Goal: Task Accomplishment & Management: Manage account settings

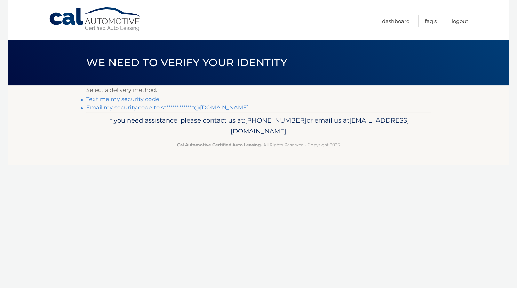
click at [186, 107] on link "**********" at bounding box center [167, 107] width 162 height 7
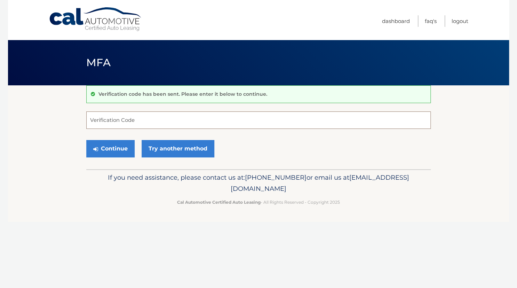
click at [171, 115] on input "Verification Code" at bounding box center [258, 119] width 344 height 17
paste input "174083"
type input "174083"
click at [124, 143] on button "Continue" at bounding box center [110, 148] width 48 height 17
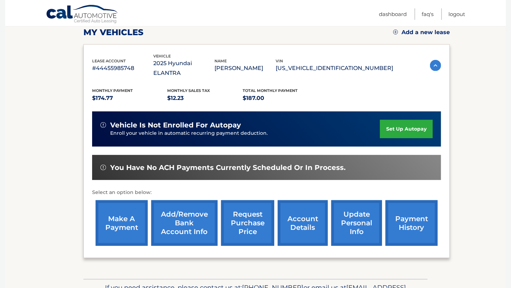
scroll to position [133, 0]
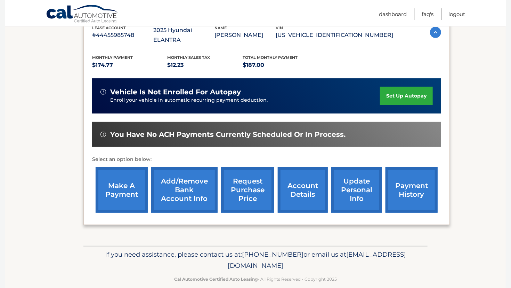
click at [402, 180] on link "payment history" at bounding box center [412, 190] width 52 height 46
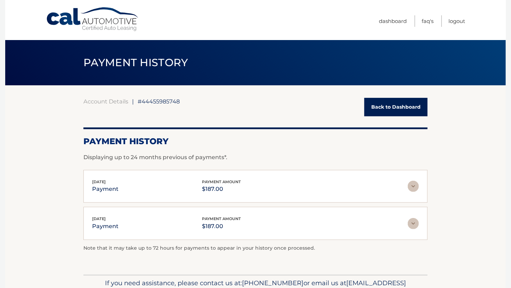
click at [415, 224] on img at bounding box center [413, 223] width 11 height 11
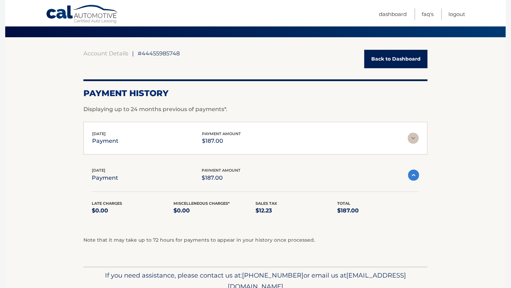
scroll to position [48, 0]
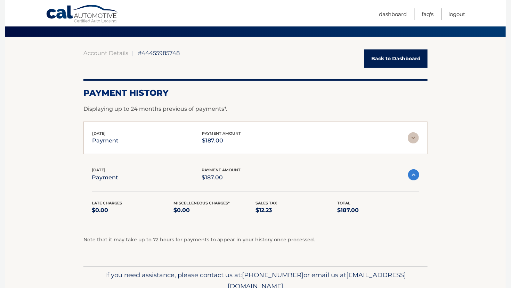
click at [411, 178] on img at bounding box center [413, 174] width 11 height 11
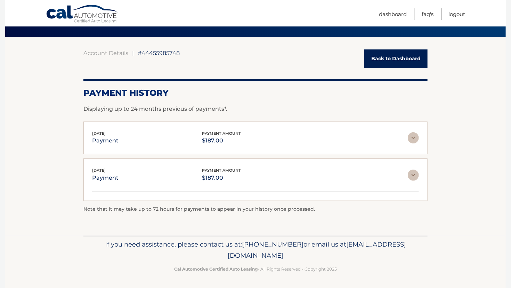
scroll to position [39, 0]
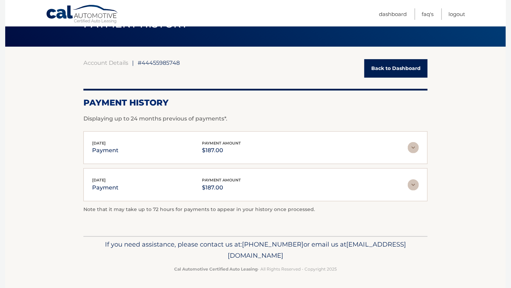
click at [396, 74] on link "Back to Dashboard" at bounding box center [396, 68] width 63 height 18
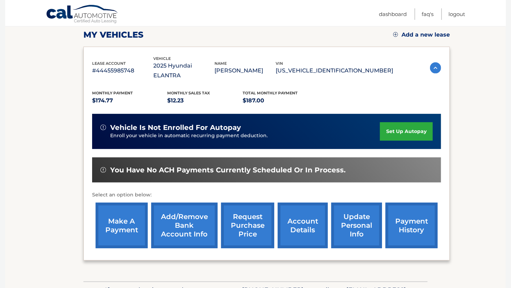
scroll to position [97, 0]
click at [411, 122] on link "set up autopay" at bounding box center [406, 131] width 53 height 18
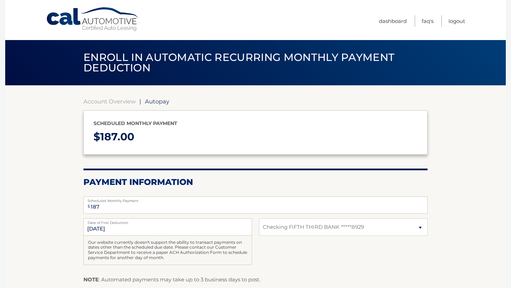
select select "NGQ2NDBhMTUtNGI1NS00ZjNlLWJhMWMtZGRkZjZjNWE0N2Yw"
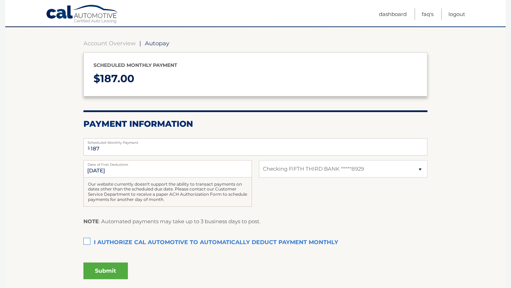
scroll to position [58, 0]
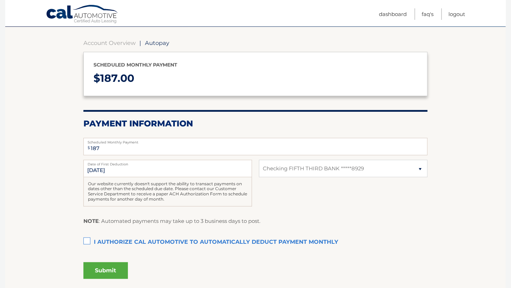
click at [88, 241] on label "I authorize cal automotive to automatically deduct payment monthly This checkbo…" at bounding box center [256, 242] width 344 height 14
click at [0, 0] on input "I authorize cal automotive to automatically deduct payment monthly This checkbo…" at bounding box center [0, 0] width 0 height 0
click at [88, 241] on label "I authorize cal automotive to automatically deduct payment monthly This checkbo…" at bounding box center [256, 242] width 344 height 14
click at [0, 0] on input "I authorize cal automotive to automatically deduct payment monthly This checkbo…" at bounding box center [0, 0] width 0 height 0
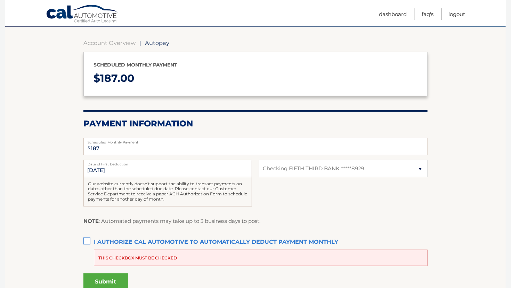
click at [67, 229] on section "Account Overview | Autopay Scheduled monthly payment $ 187.00 Payment Informati…" at bounding box center [255, 163] width 501 height 273
click at [113, 43] on link "Account Overview" at bounding box center [110, 42] width 52 height 7
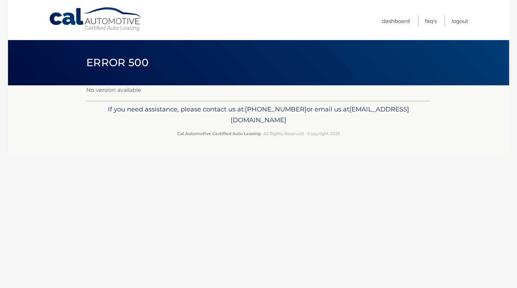
click at [90, 18] on link "Cal Automotive" at bounding box center [96, 19] width 94 height 25
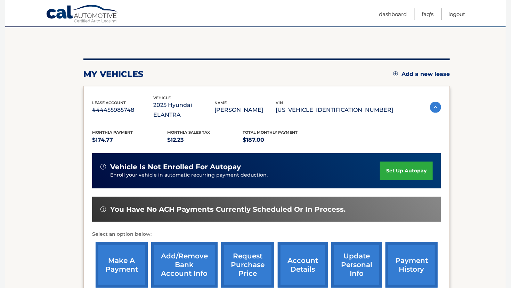
scroll to position [58, 0]
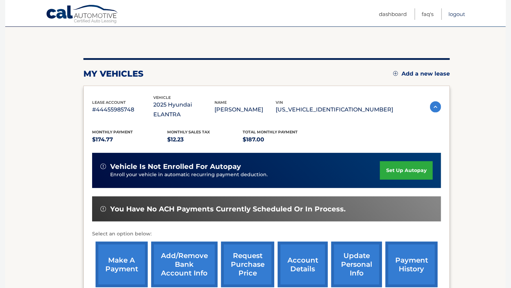
click at [455, 16] on link "Logout" at bounding box center [457, 13] width 17 height 11
